Goal: Task Accomplishment & Management: Use online tool/utility

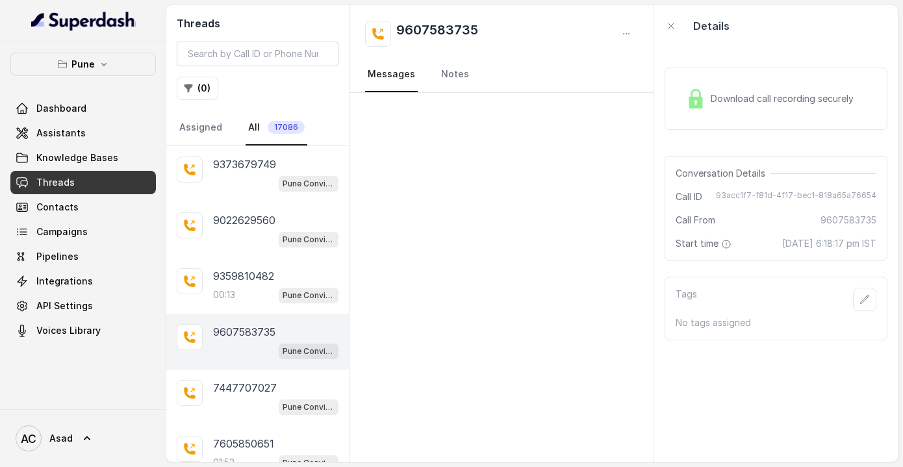
click at [69, 244] on div "Dashboard Assistants Knowledge Bases Threads Contacts Campaigns Pipelines Integ…" at bounding box center [83, 220] width 146 height 246
click at [83, 231] on span "Campaigns" at bounding box center [61, 232] width 51 height 13
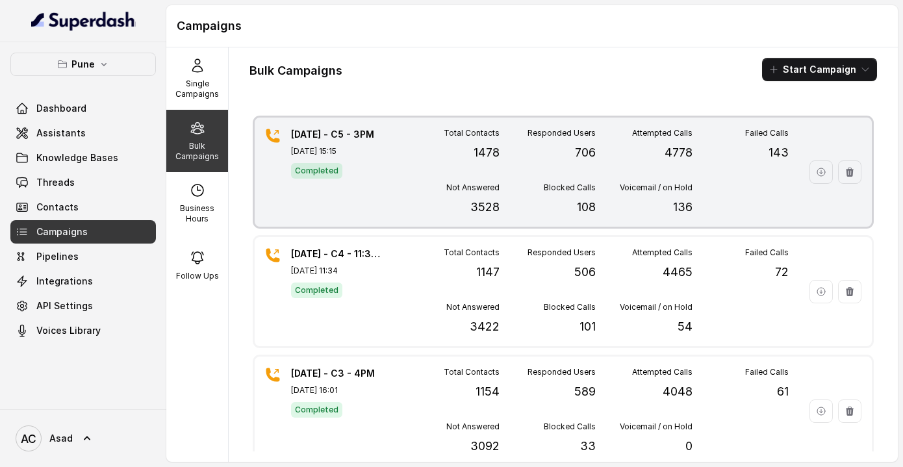
click at [414, 155] on div "Total Contacts 1478" at bounding box center [451, 145] width 97 height 34
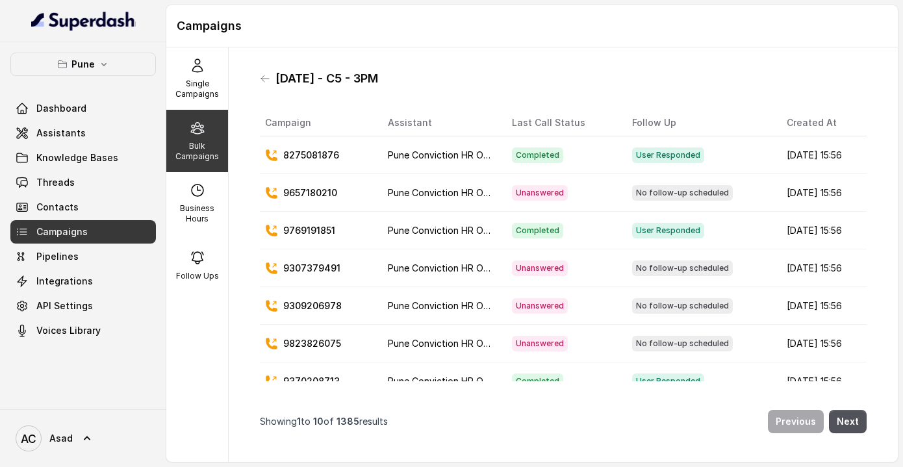
click at [201, 166] on div "Bulk Campaigns" at bounding box center [197, 141] width 62 height 62
click at [194, 72] on icon at bounding box center [198, 66] width 16 height 16
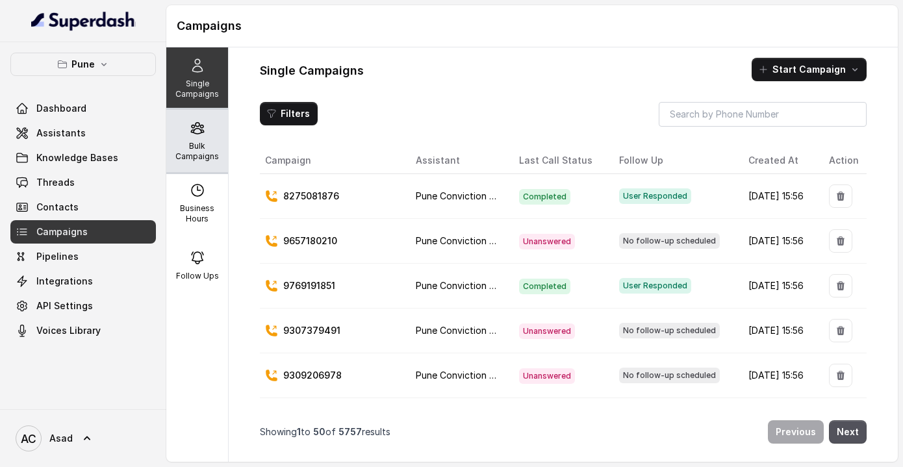
click at [199, 138] on div "Bulk Campaigns" at bounding box center [197, 141] width 62 height 62
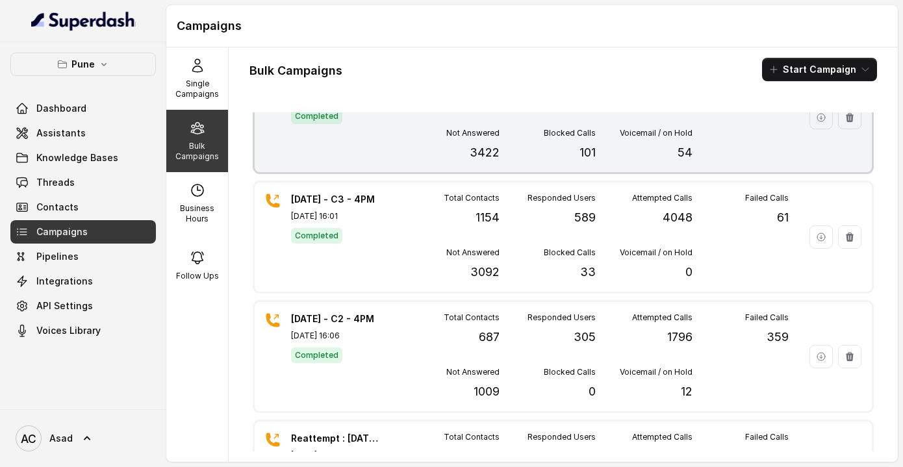
scroll to position [498, 0]
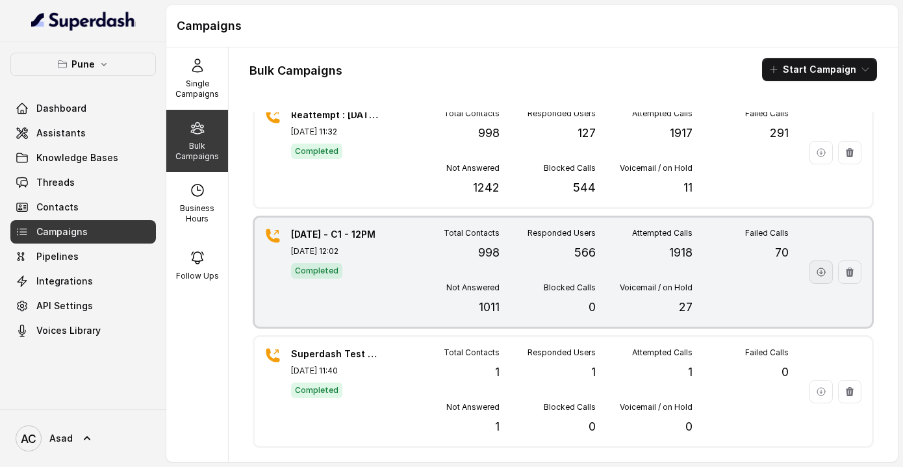
click at [824, 266] on button "button" at bounding box center [821, 272] width 23 height 23
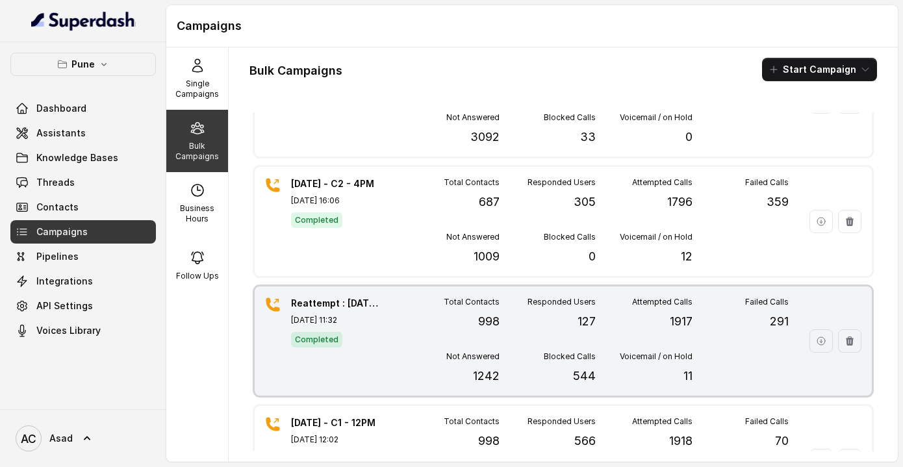
scroll to position [0, 0]
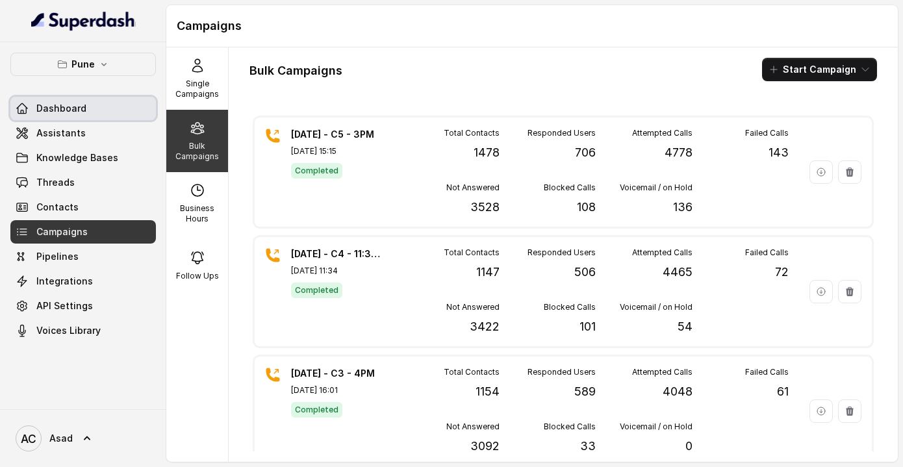
click at [94, 107] on link "Dashboard" at bounding box center [83, 108] width 146 height 23
